Goal: Transaction & Acquisition: Purchase product/service

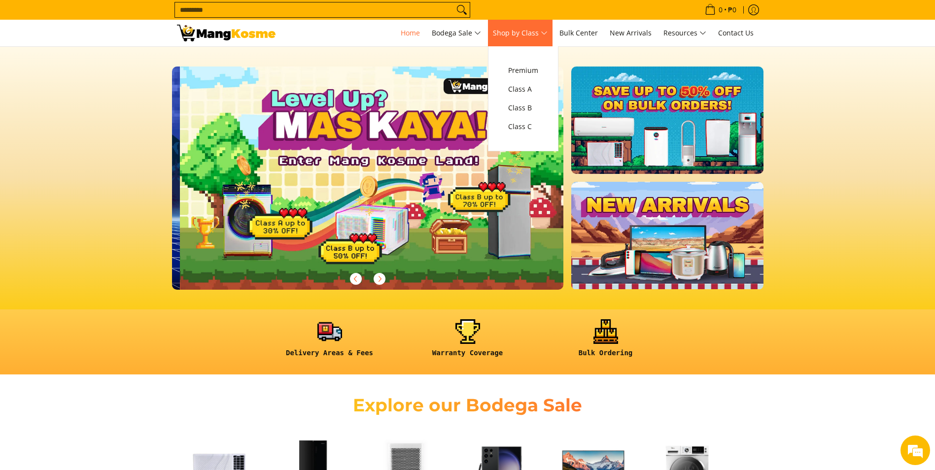
scroll to position [0, 392]
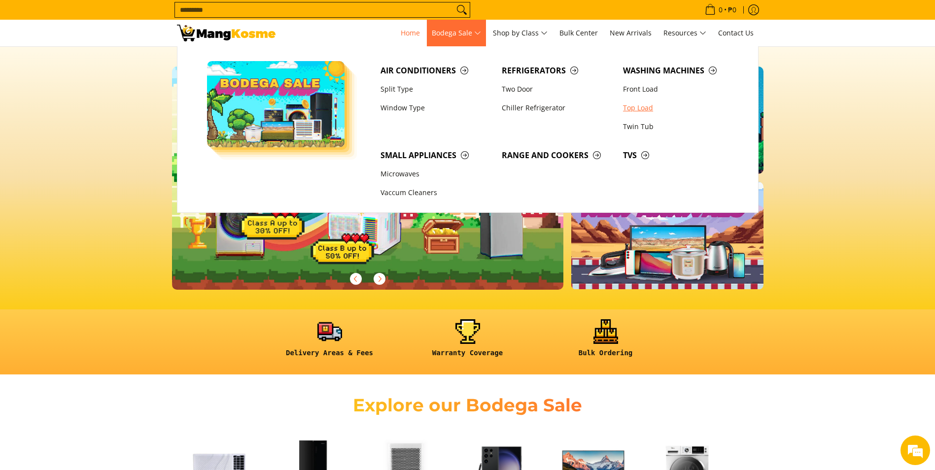
click at [638, 106] on link "Top Load" at bounding box center [678, 108] width 121 height 19
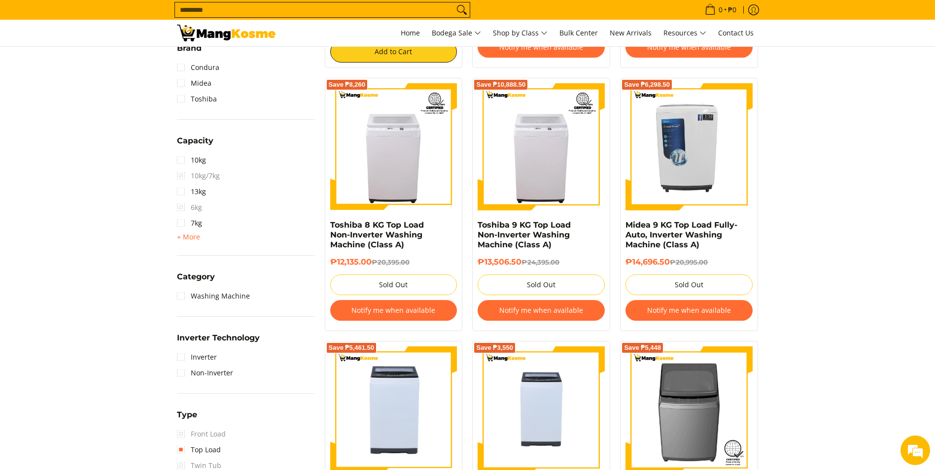
scroll to position [493, 0]
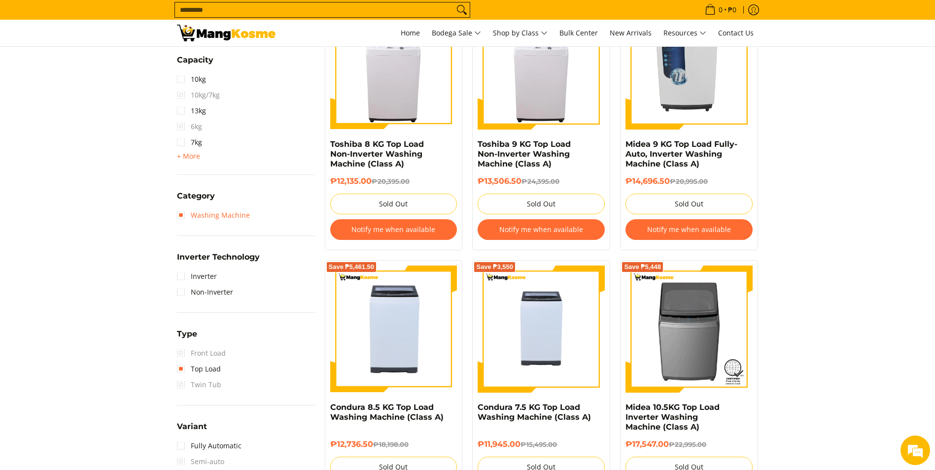
click at [227, 216] on link "Washing Machine" at bounding box center [213, 216] width 73 height 16
